Goal: Check status: Check status

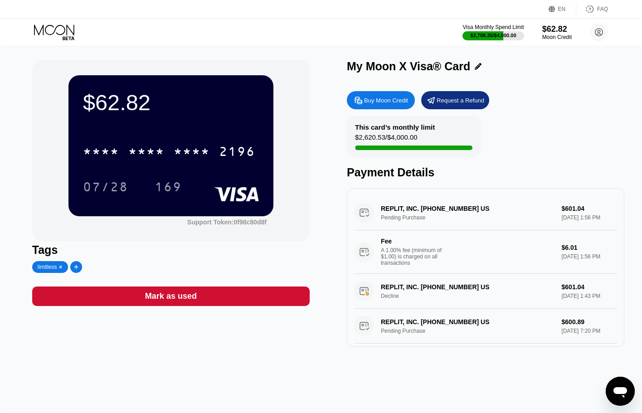
click at [642, 70] on html "EN Language Select an item Save FAQ Visa Monthly Spend Limit $2,708.35 / $4,000…" at bounding box center [321, 206] width 642 height 413
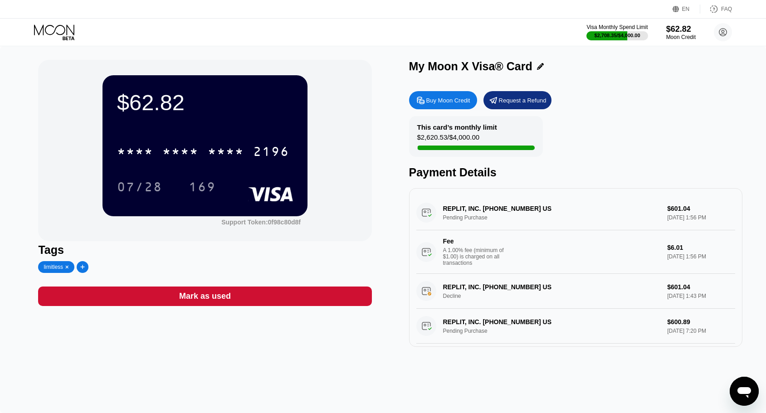
click at [52, 21] on div "Visa Monthly Spend Limit $2,708.35 / $4,000.00 $62.82 Moon Credit [EMAIL_ADDRES…" at bounding box center [383, 32] width 766 height 27
click at [52, 33] on icon at bounding box center [55, 33] width 42 height 16
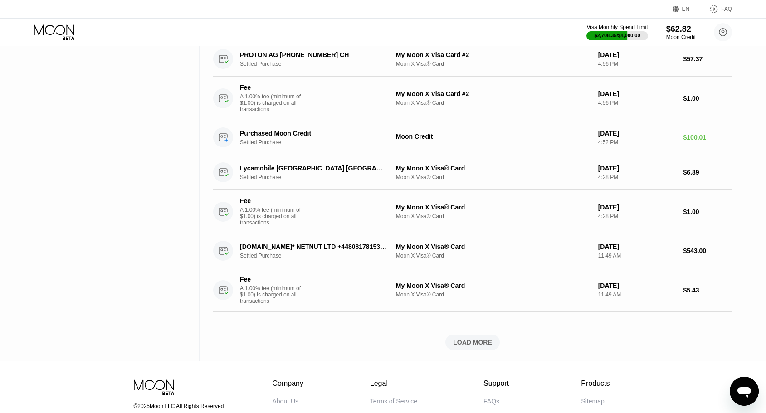
scroll to position [447, 0]
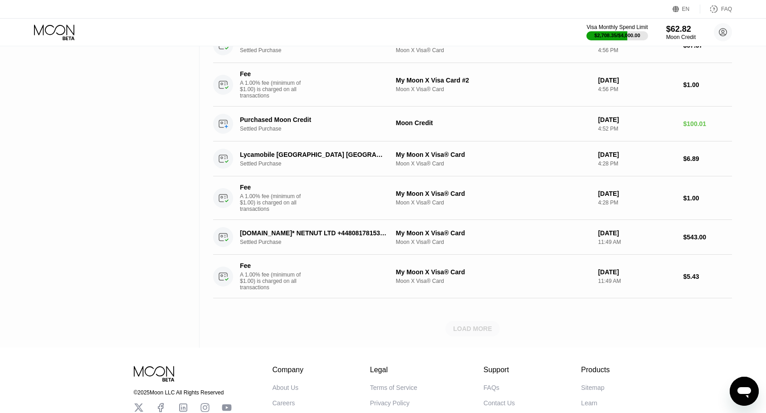
click at [475, 333] on div "LOAD MORE" at bounding box center [472, 329] width 39 height 8
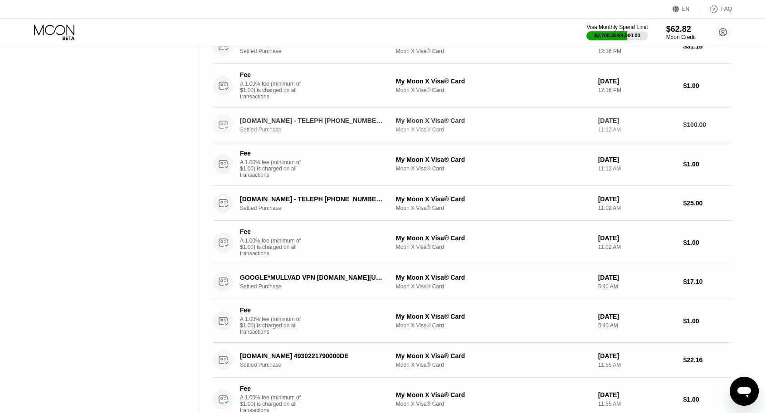
scroll to position [1287, 0]
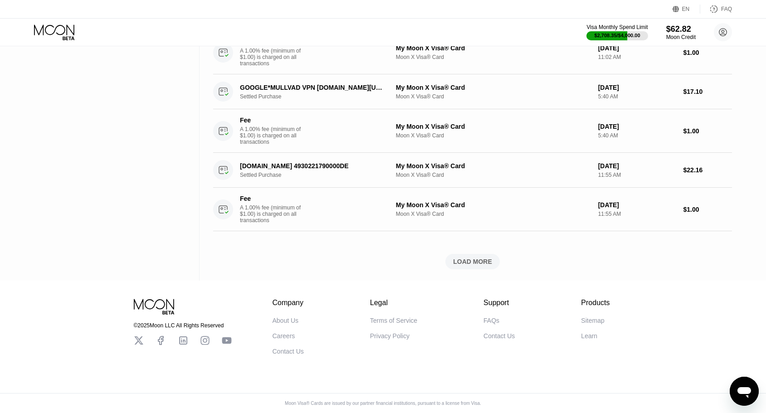
click at [470, 264] on div "LOAD MORE" at bounding box center [472, 262] width 39 height 8
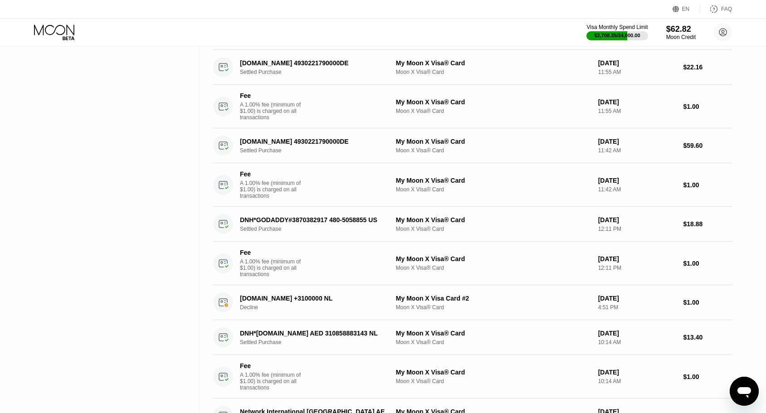
scroll to position [1382, 0]
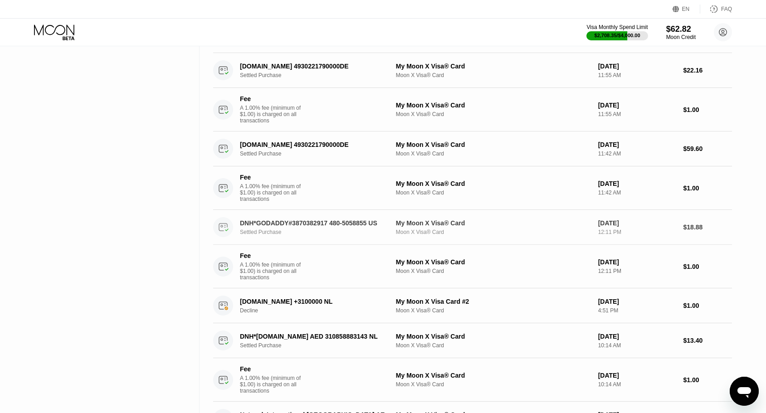
click at [347, 232] on div "DNH*GODADDY#3870382917 480-5058855 US Settled Purchase" at bounding box center [319, 228] width 158 height 16
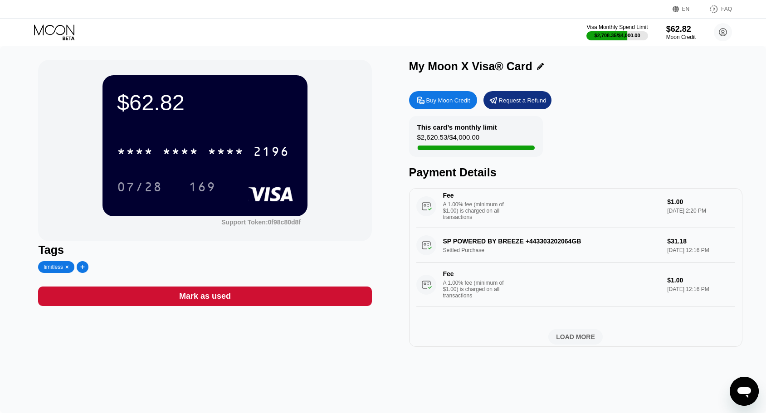
scroll to position [675, 0]
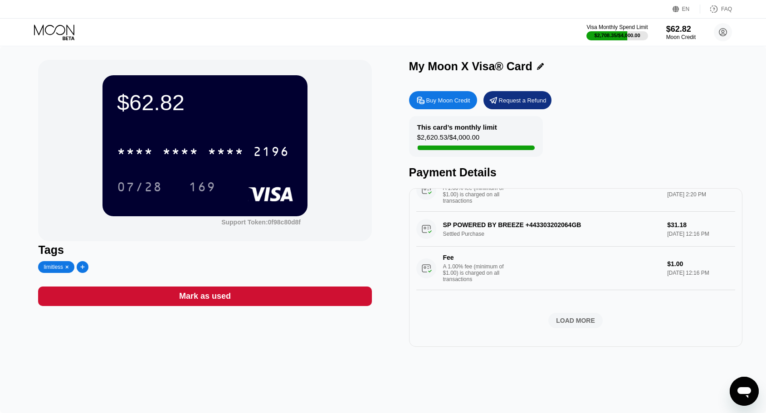
click at [576, 325] on div "LOAD MORE" at bounding box center [575, 321] width 39 height 8
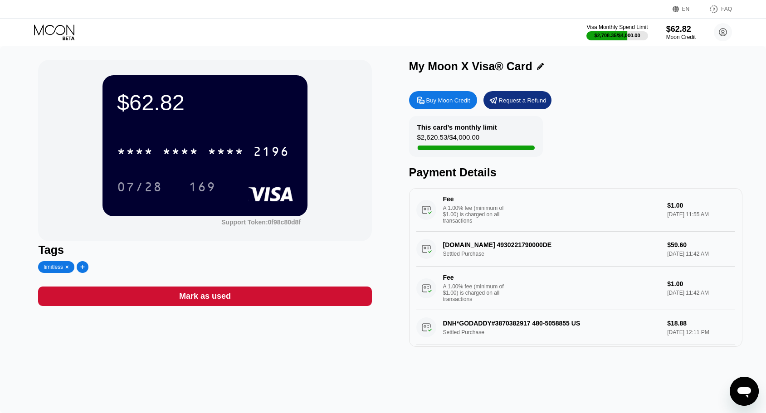
scroll to position [1059, 0]
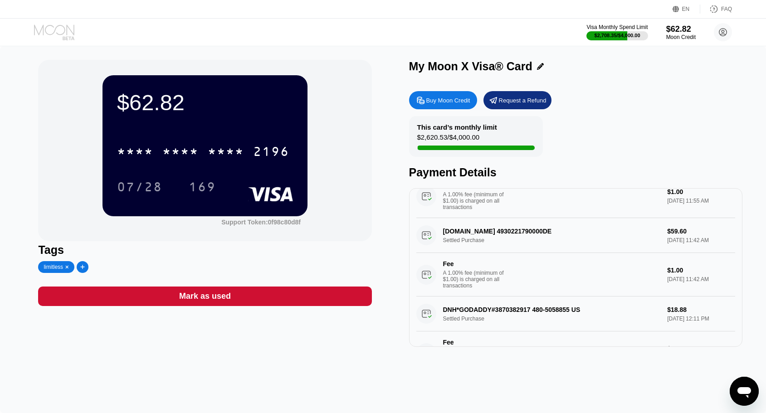
click at [47, 34] on icon at bounding box center [55, 33] width 42 height 16
